Goal: Find specific page/section

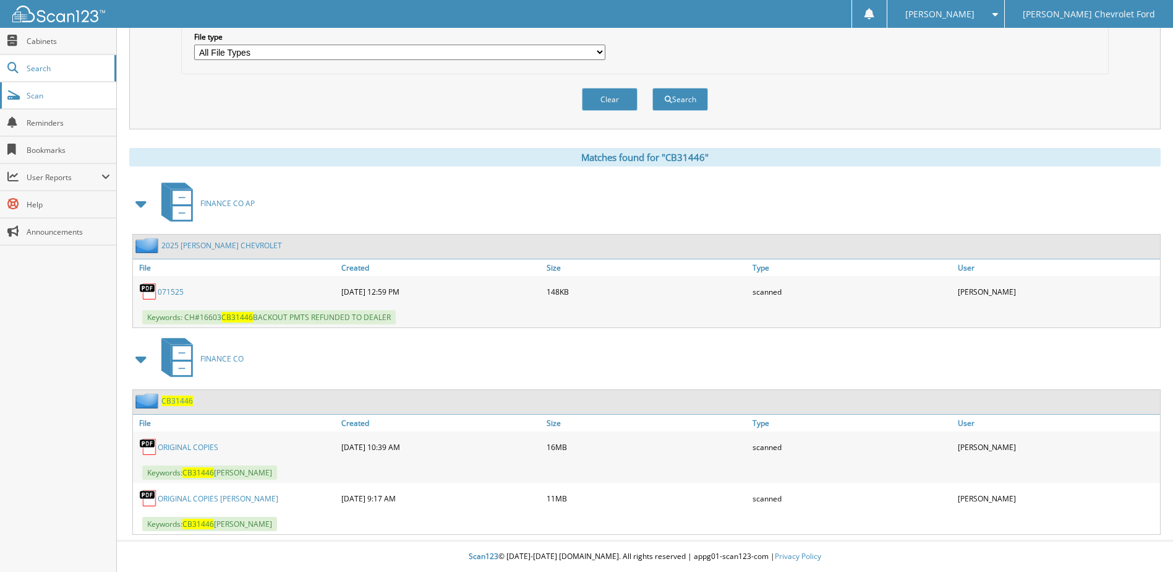
click at [35, 100] on span "Scan" at bounding box center [69, 95] width 84 height 11
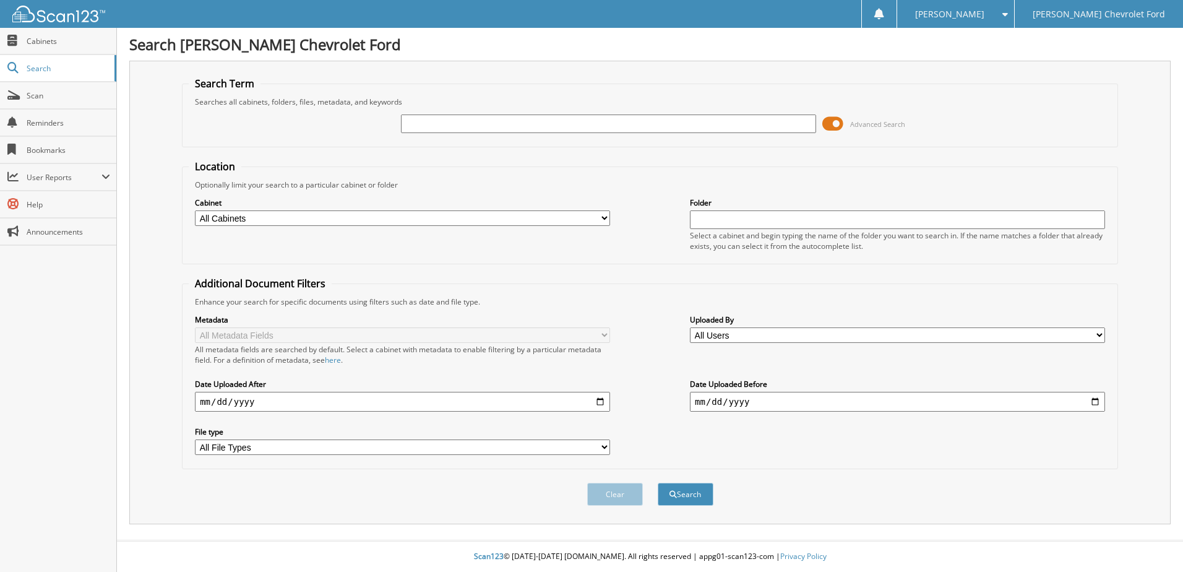
click at [669, 131] on input "text" at bounding box center [608, 123] width 415 height 19
type input "[PERSON_NAME]"
click at [658, 483] on button "Search" at bounding box center [686, 494] width 56 height 23
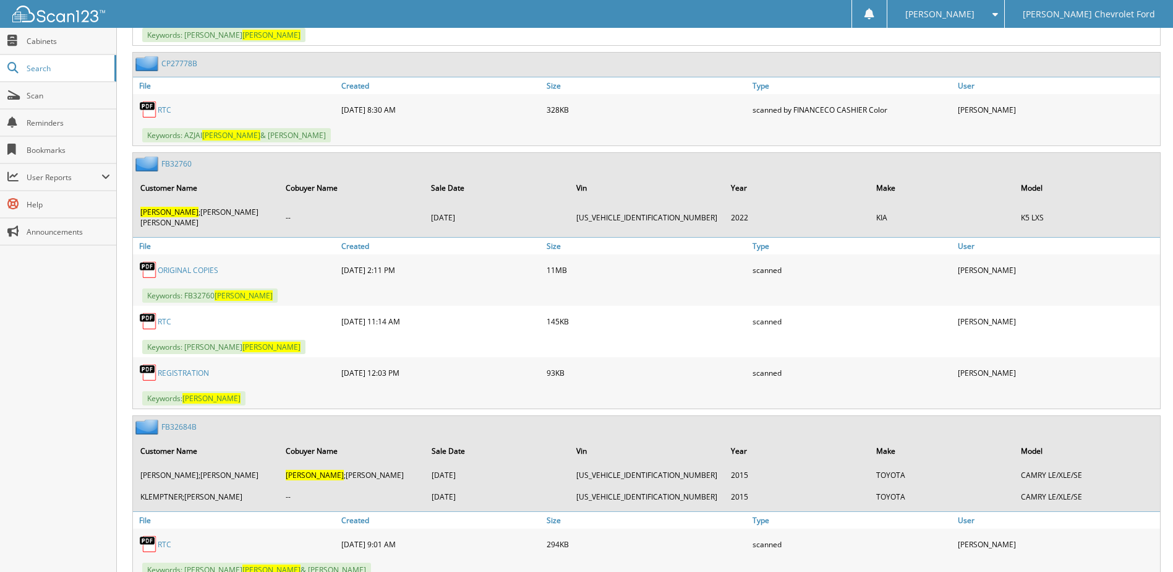
scroll to position [1608, 0]
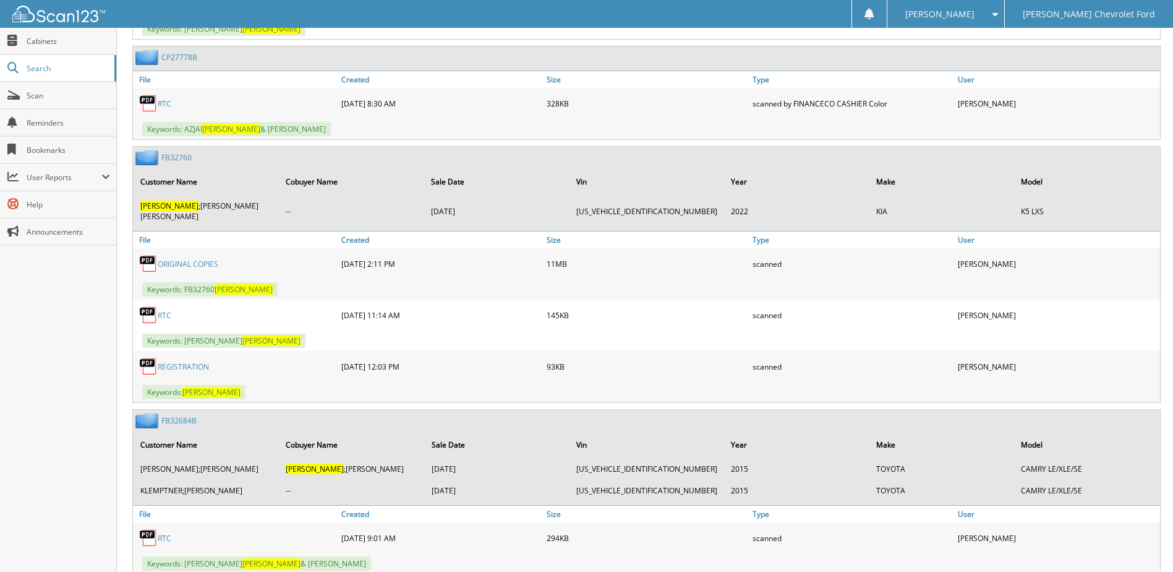
click at [166, 259] on link "ORIGINAL COPIES" at bounding box center [188, 264] width 61 height 11
click at [181, 158] on link "FB32760" at bounding box center [176, 157] width 30 height 11
